Goal: Task Accomplishment & Management: Manage account settings

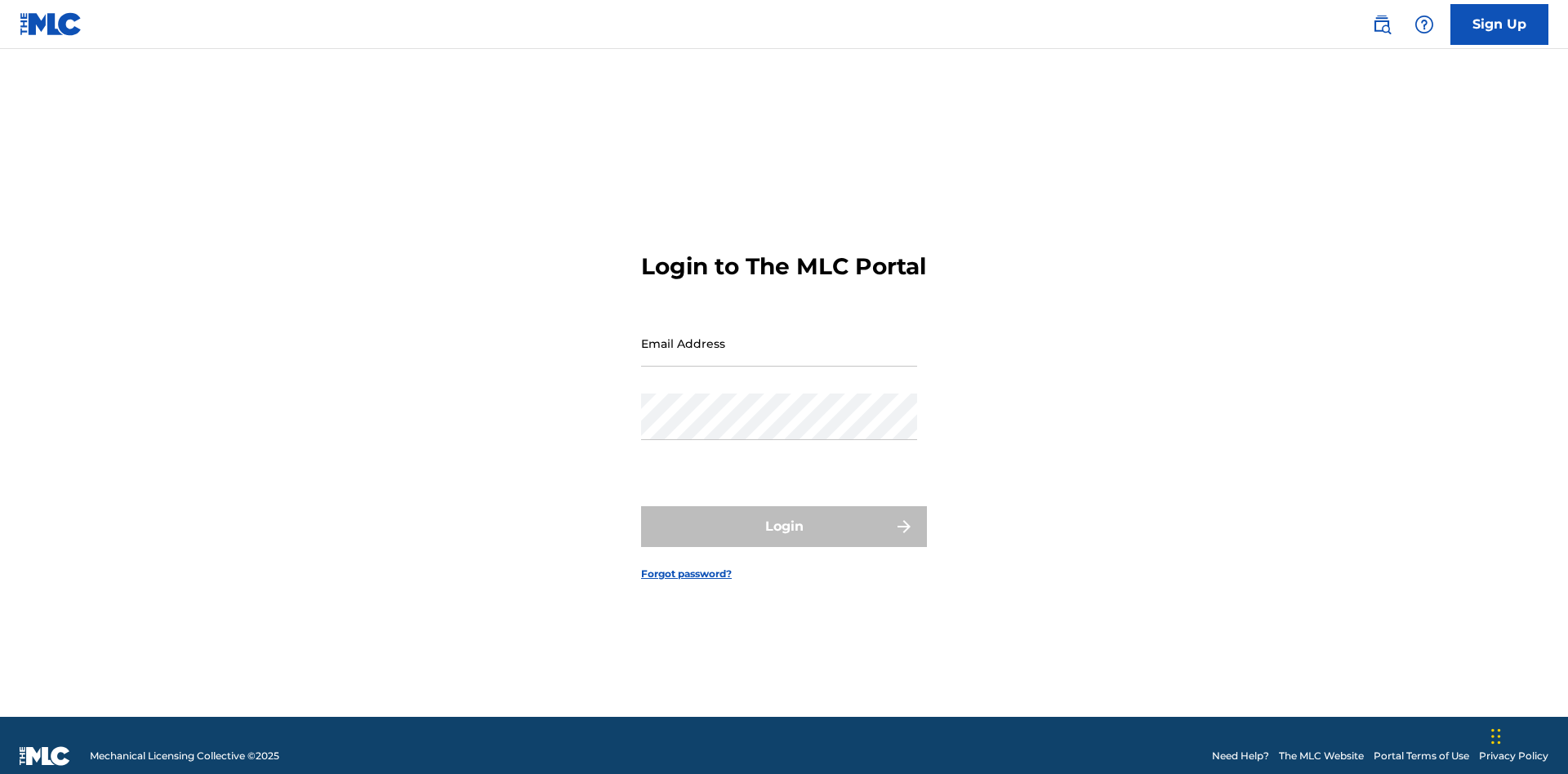
scroll to position [21, 0]
click at [779, 335] on input "Email Address" at bounding box center [778, 343] width 276 height 46
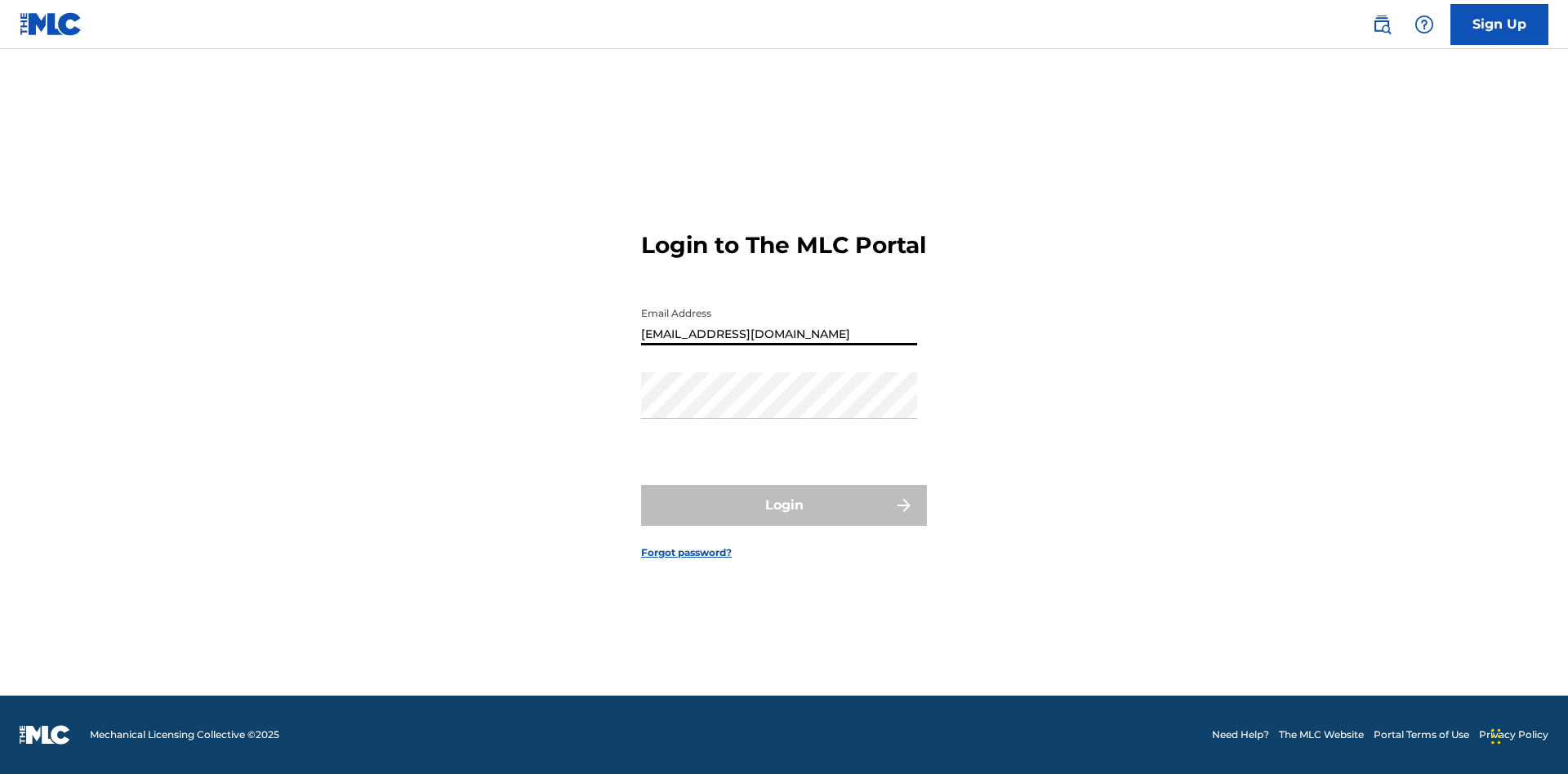
type input "[EMAIL_ADDRESS][DOMAIN_NAME]"
click at [784, 519] on button "Login" at bounding box center [784, 505] width 286 height 41
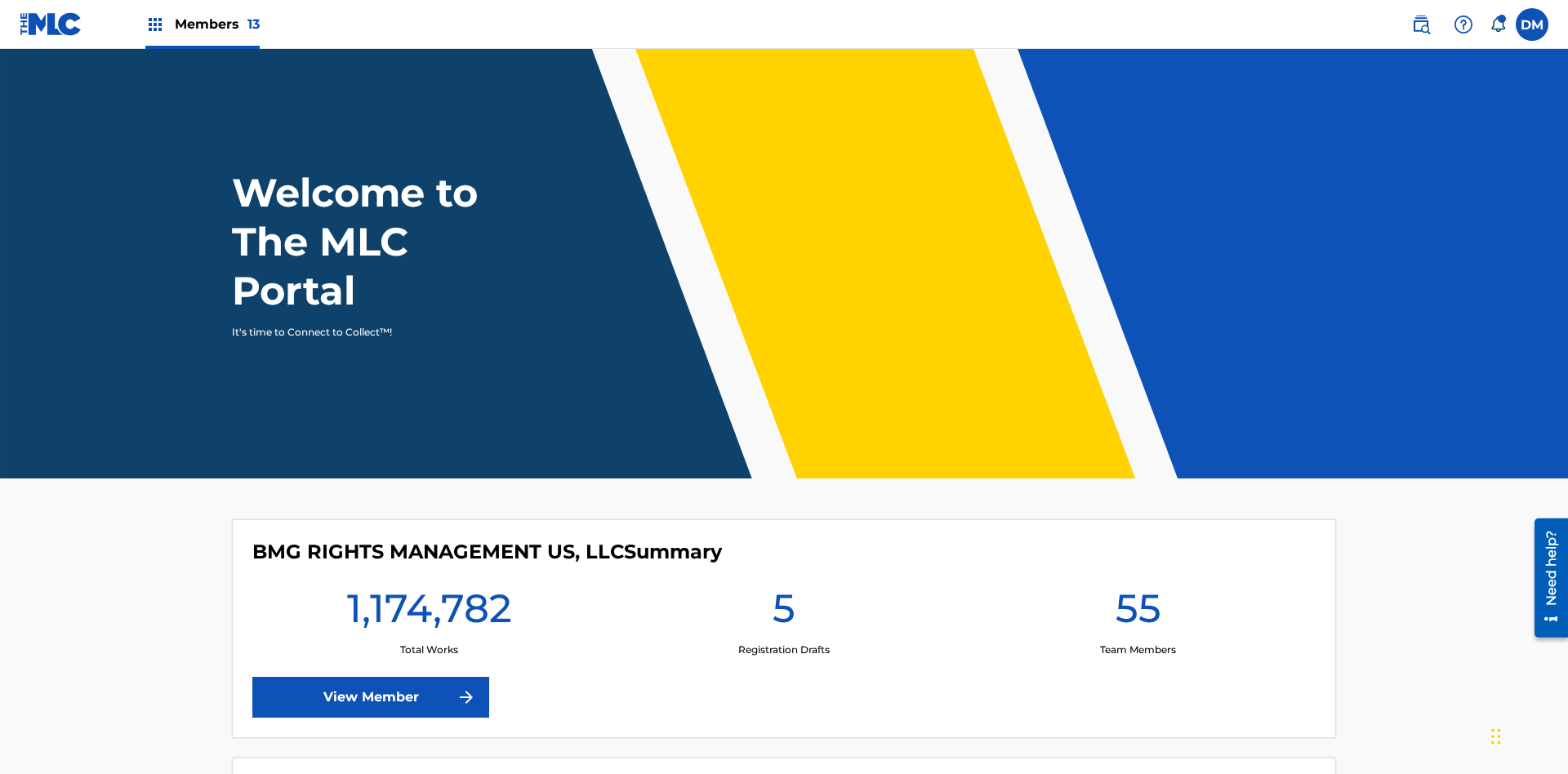
click at [202, 24] on span "Members 13" at bounding box center [216, 24] width 85 height 19
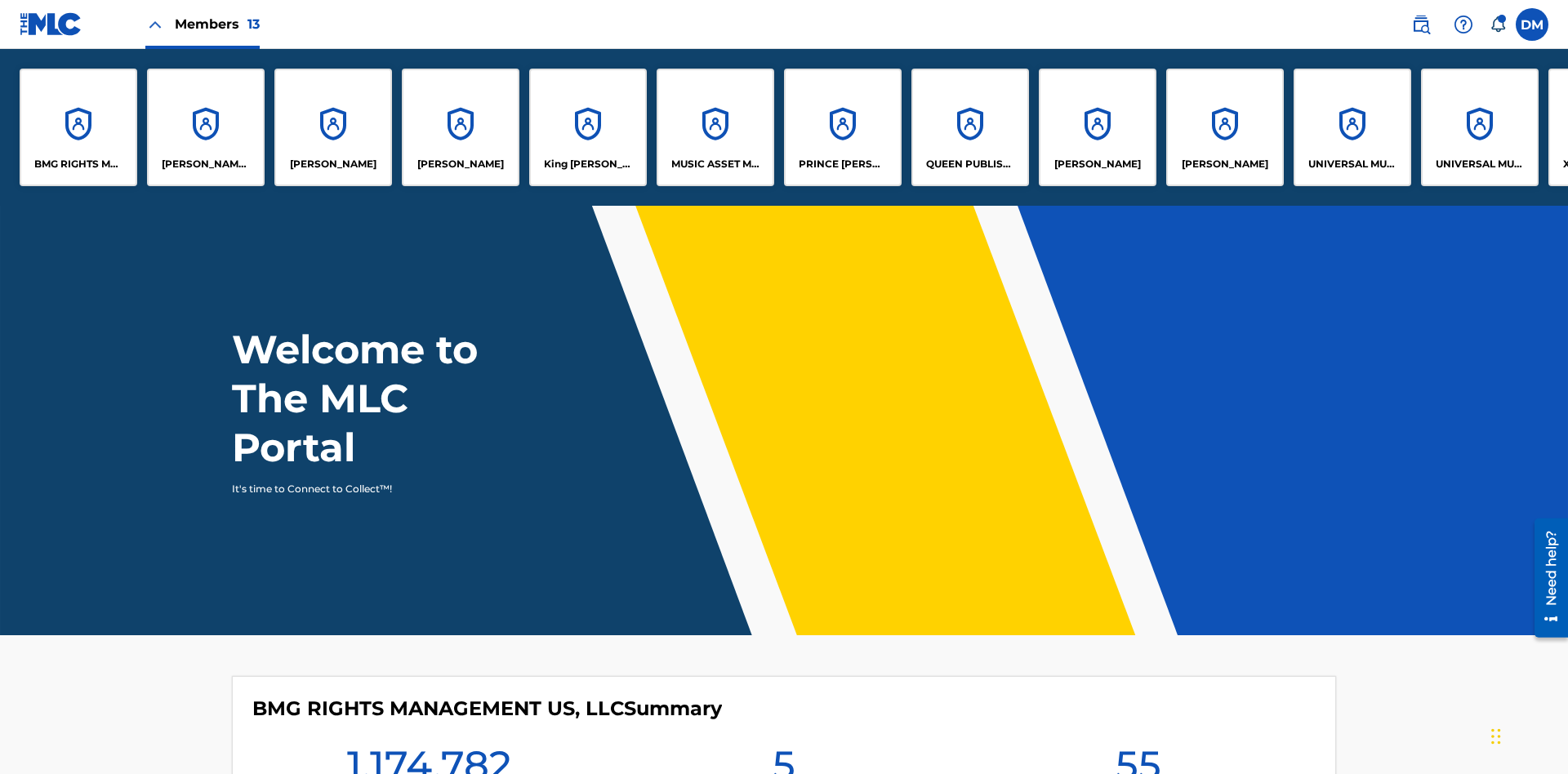
click at [1352, 164] on p "UNIVERSAL MUSIC PUB GROUP" at bounding box center [1352, 163] width 89 height 15
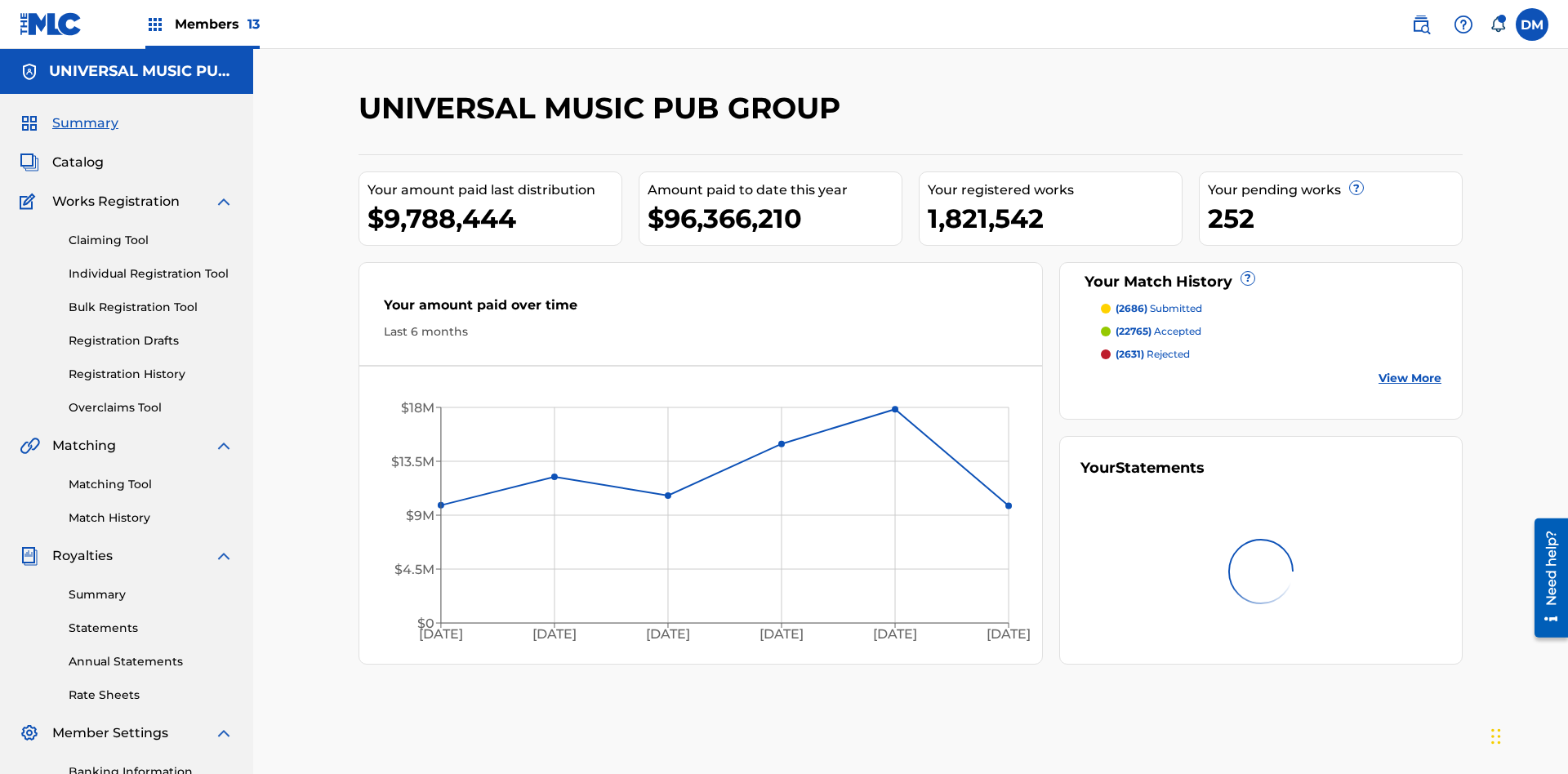
click at [151, 510] on link "Match History" at bounding box center [151, 518] width 165 height 17
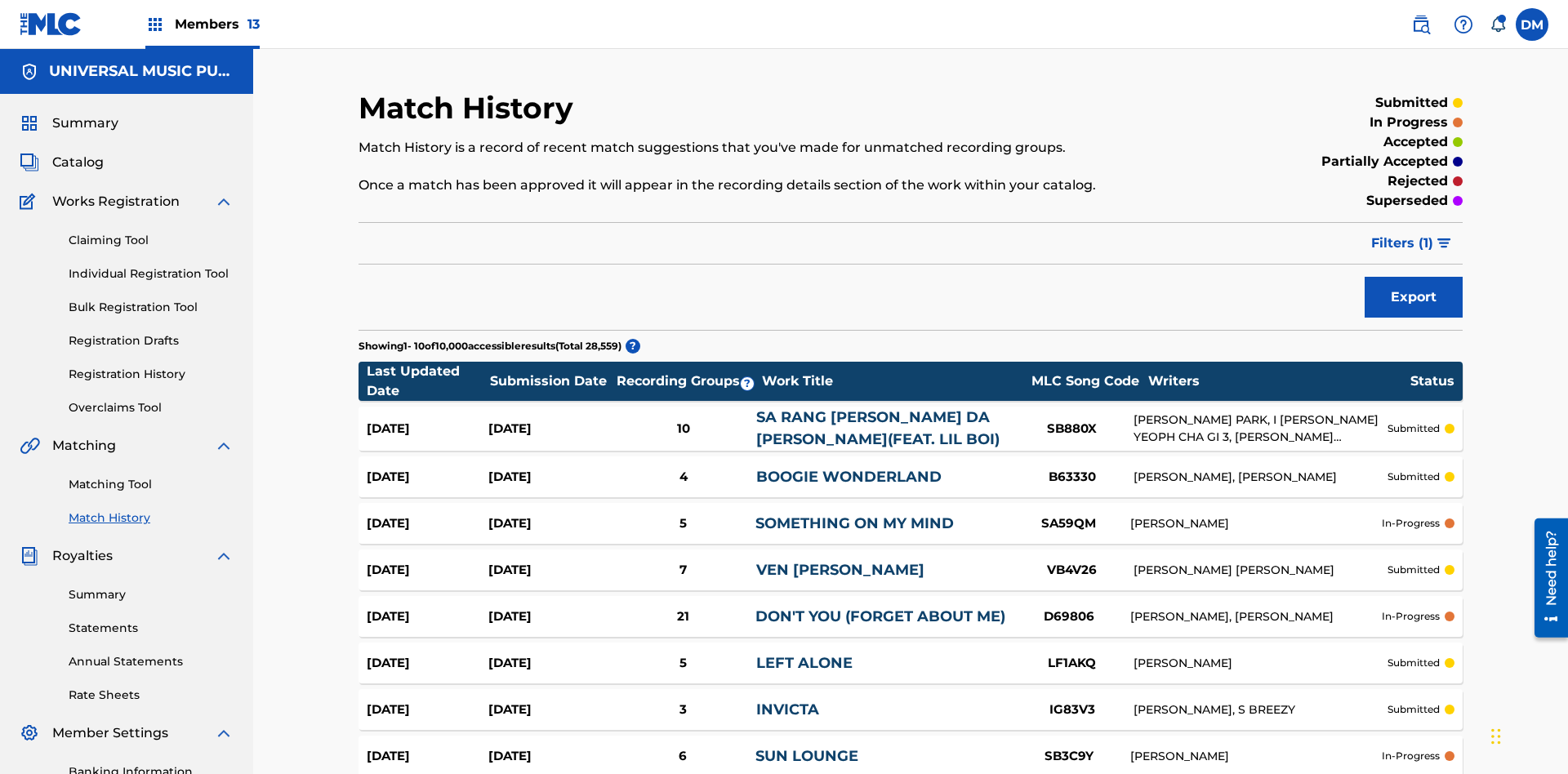
click at [1402, 233] on span "Filters ( 1 )" at bounding box center [1402, 243] width 62 height 20
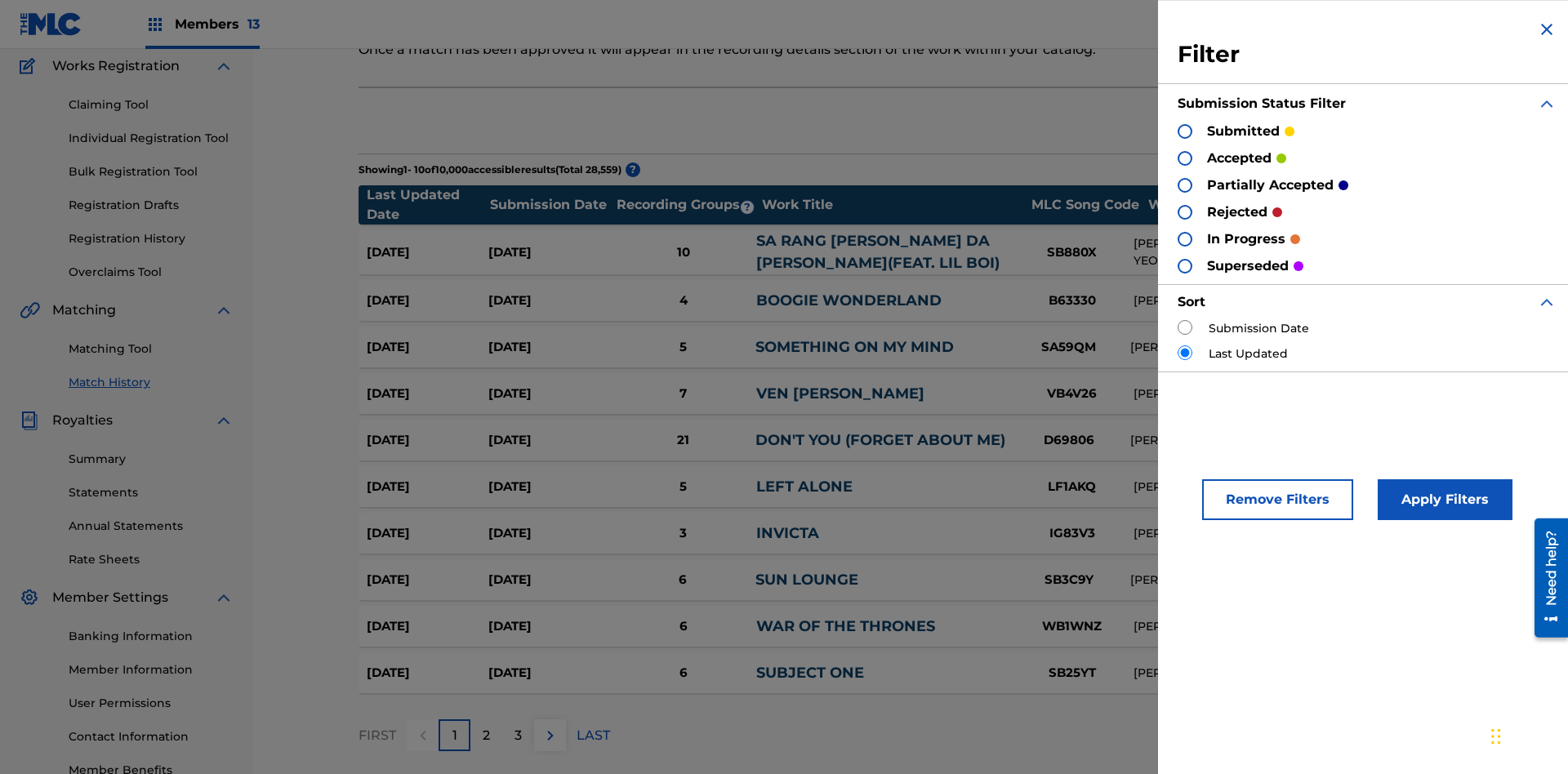
click at [1185, 131] on div at bounding box center [1184, 131] width 15 height 15
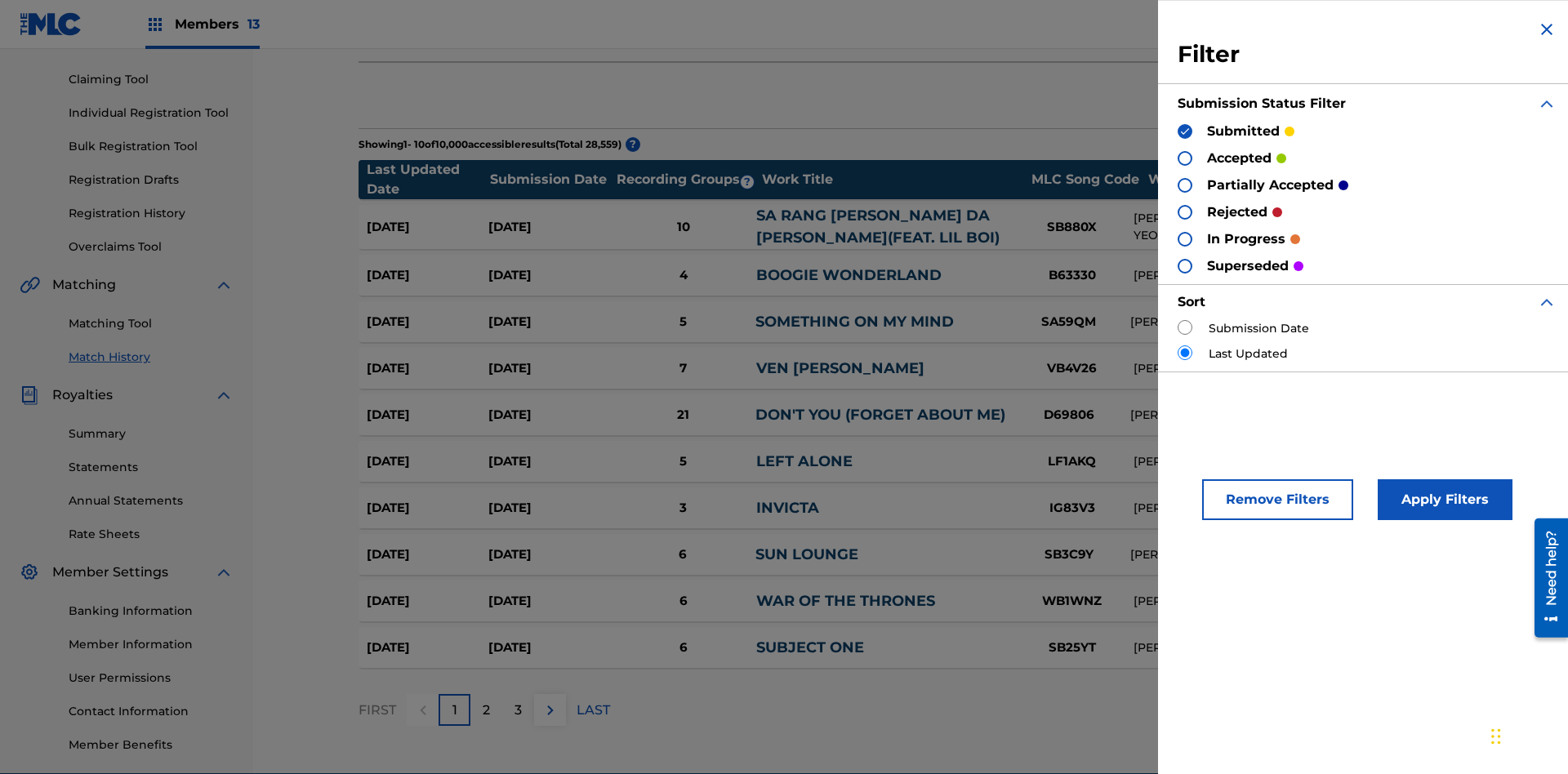
click at [1442, 499] on button "Apply Filters" at bounding box center [1444, 499] width 134 height 41
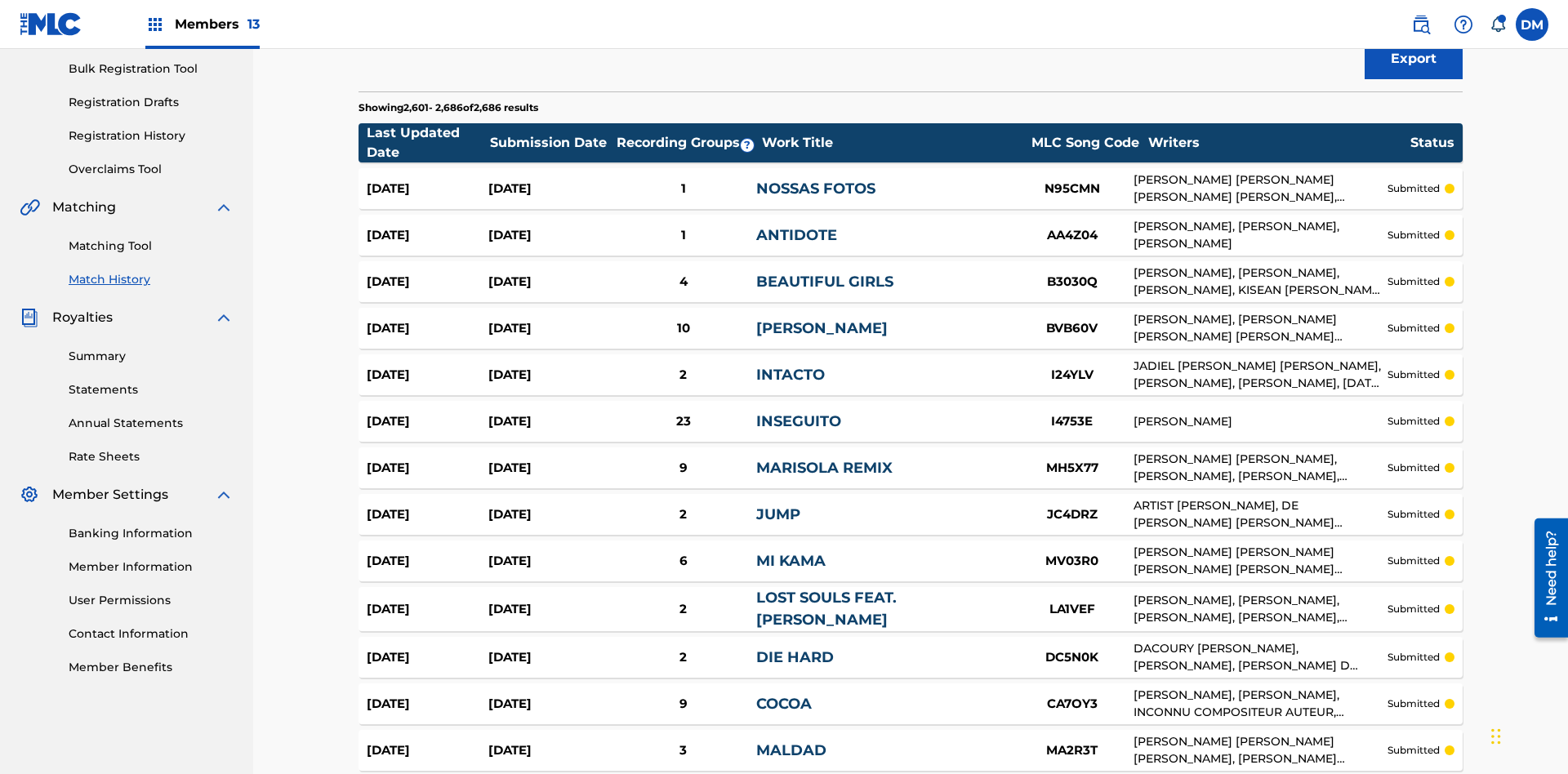
click at [1401, 15] on span "Filters ( 2 )" at bounding box center [1400, 4] width 64 height 20
click at [0, 0] on img at bounding box center [0, 0] width 0 height 0
click at [0, 0] on div at bounding box center [0, 0] width 0 height 0
click at [0, 0] on button "Apply Filters" at bounding box center [0, 0] width 0 height 0
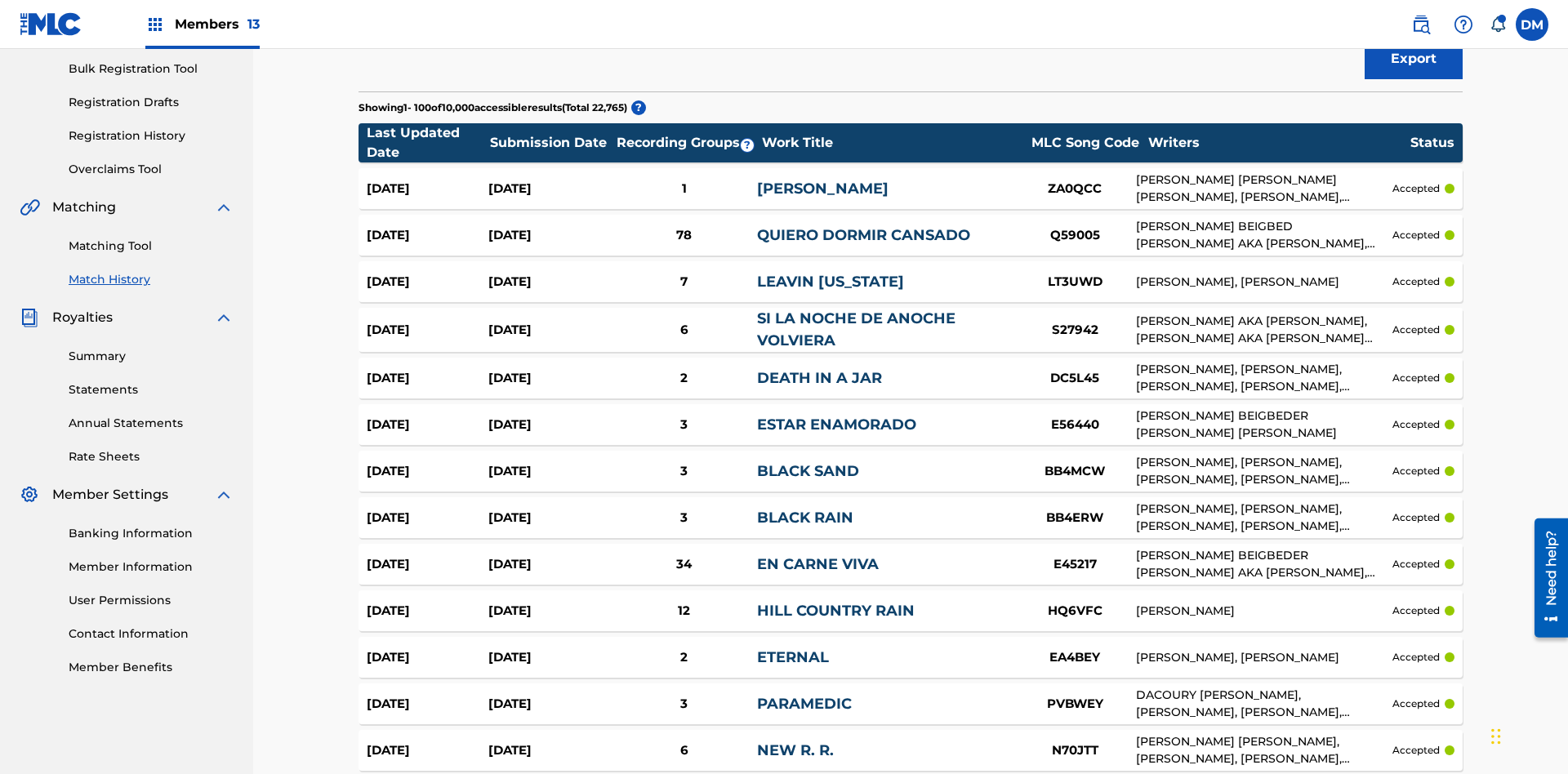
click at [1401, 15] on span "Filters ( 2 )" at bounding box center [1400, 4] width 64 height 20
click at [0, 0] on img at bounding box center [0, 0] width 0 height 0
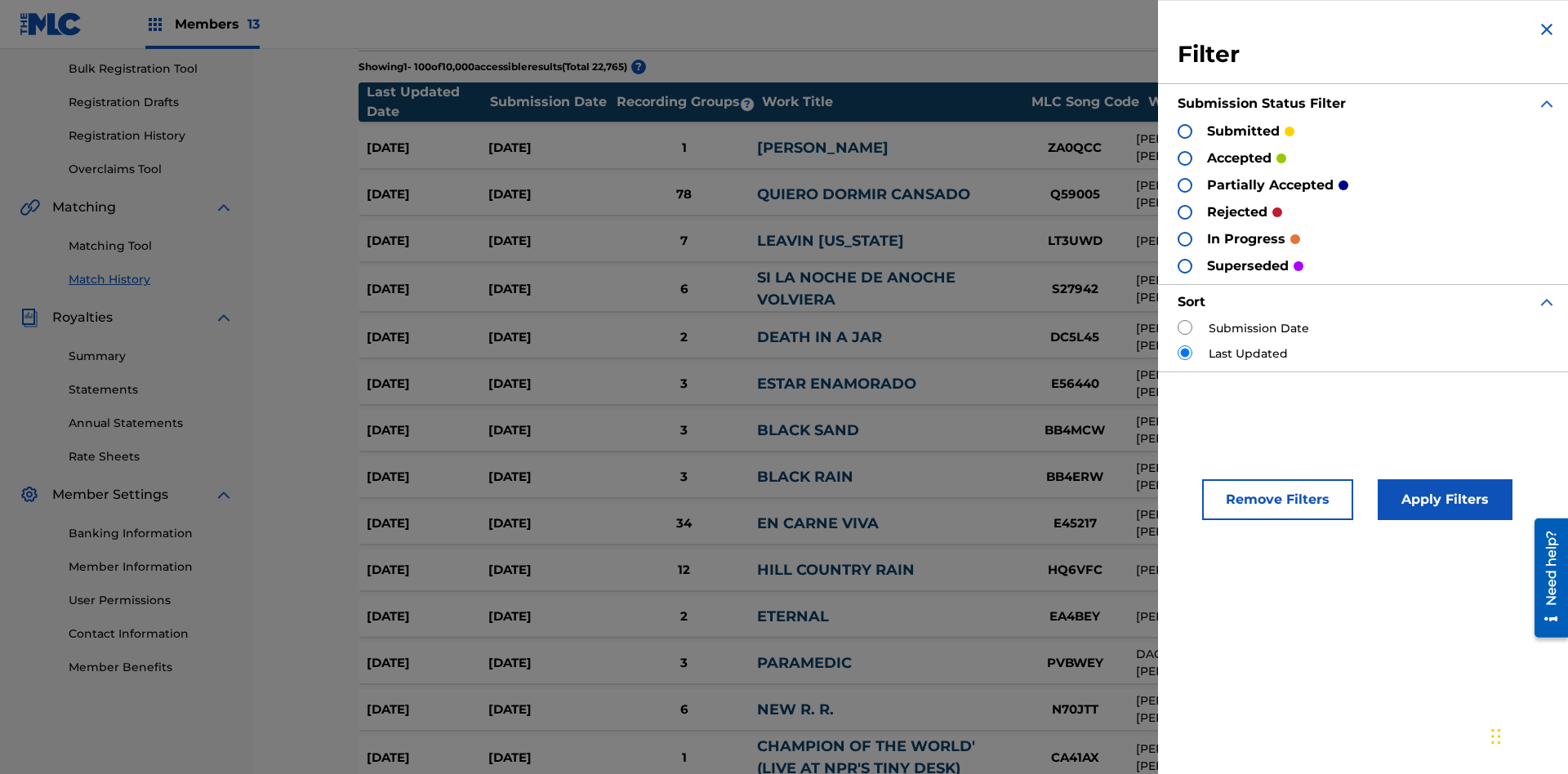
click at [1185, 185] on div at bounding box center [1184, 185] width 15 height 15
click at [1442, 499] on button "Apply Filters" at bounding box center [1444, 499] width 134 height 41
